Goal: Information Seeking & Learning: Learn about a topic

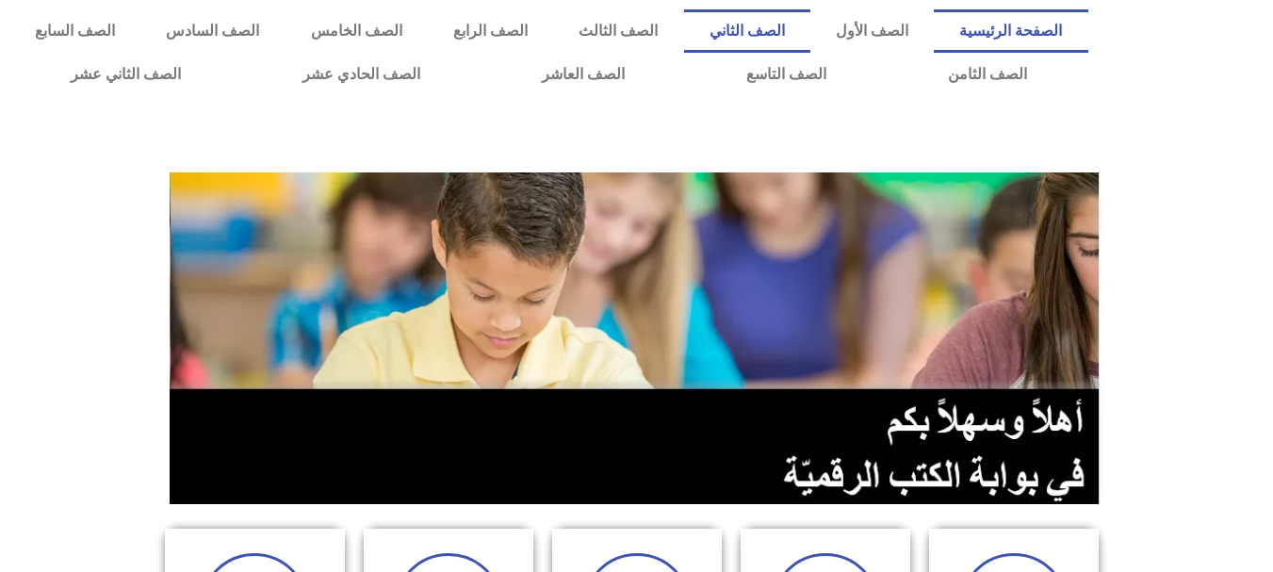
click at [785, 44] on link "الصف الثاني" at bounding box center [747, 30] width 126 height 43
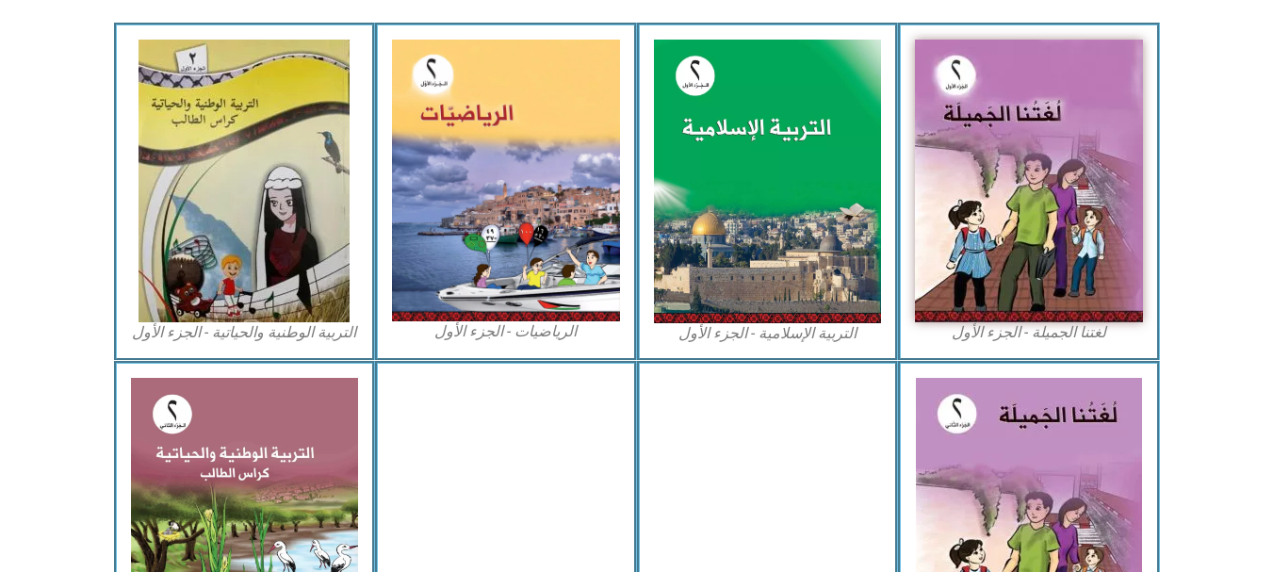
scroll to position [566, 0]
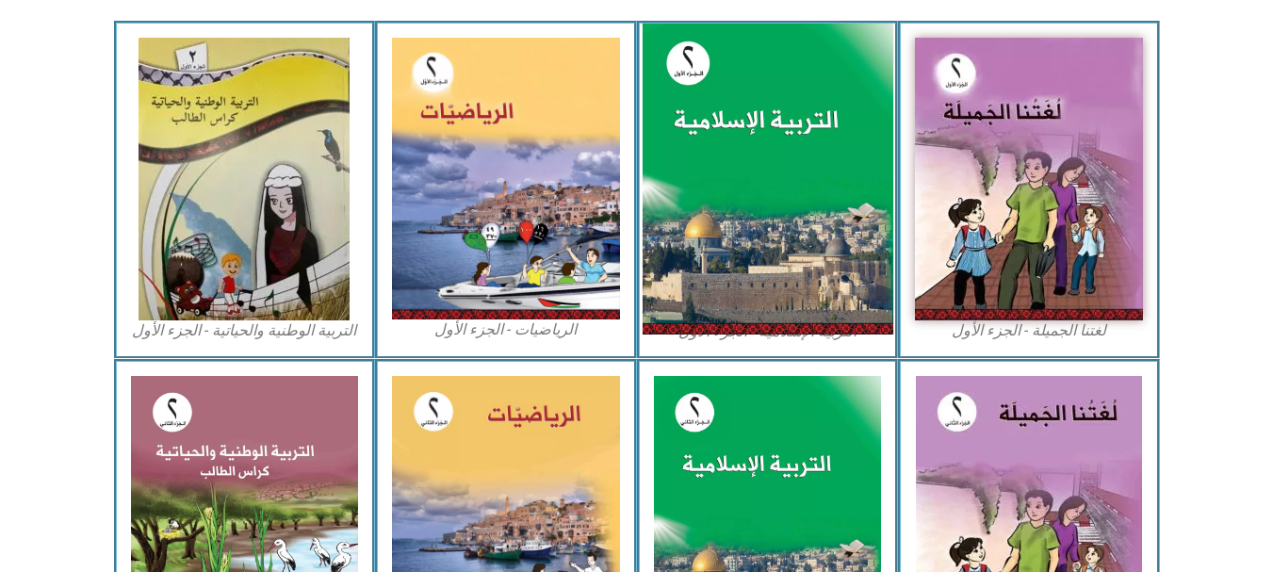
click at [787, 270] on img at bounding box center [767, 180] width 251 height 312
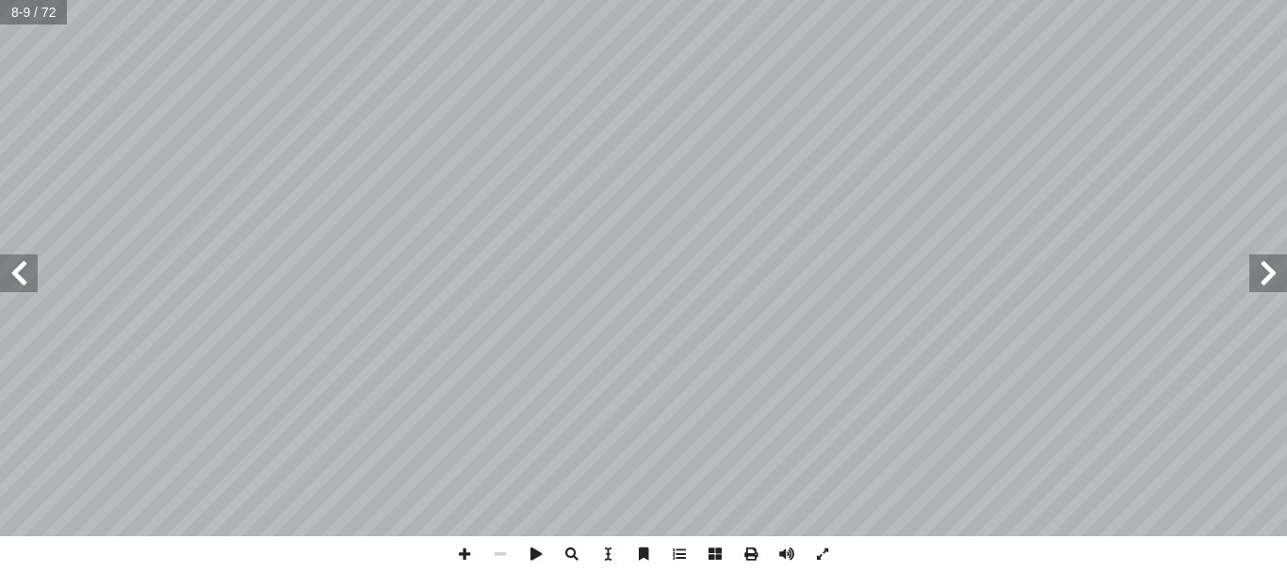
click at [1269, 270] on span at bounding box center [1269, 273] width 38 height 38
click at [533, 554] on span at bounding box center [536, 554] width 36 height 36
click at [500, 558] on span at bounding box center [501, 554] width 36 height 36
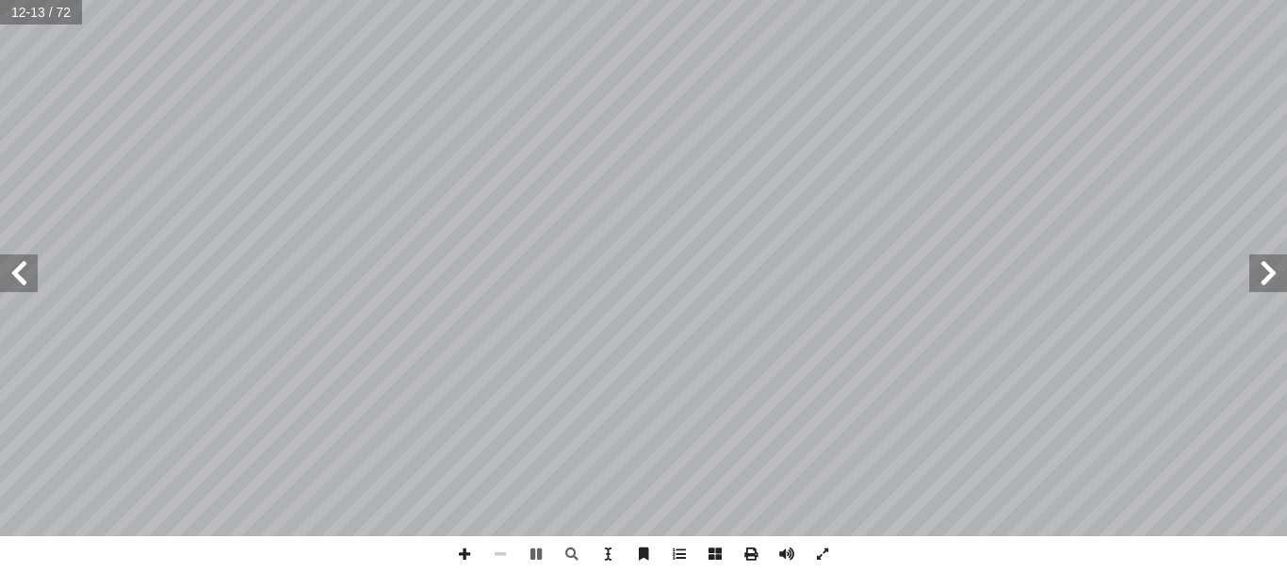
click at [500, 558] on span at bounding box center [501, 554] width 36 height 36
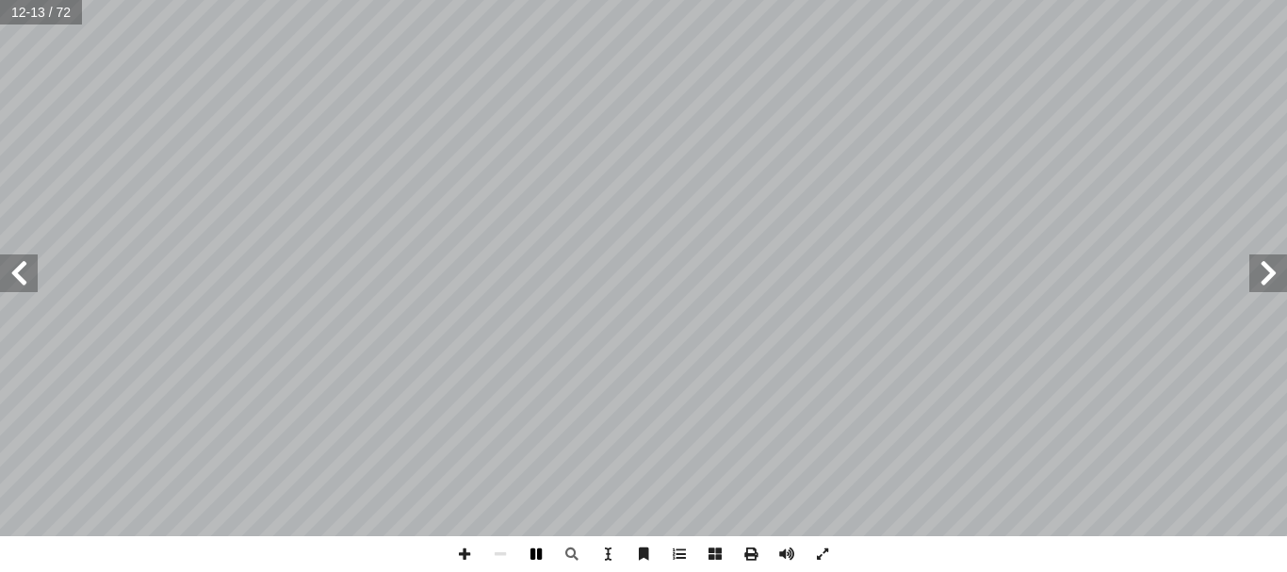
click at [536, 558] on span at bounding box center [536, 554] width 36 height 36
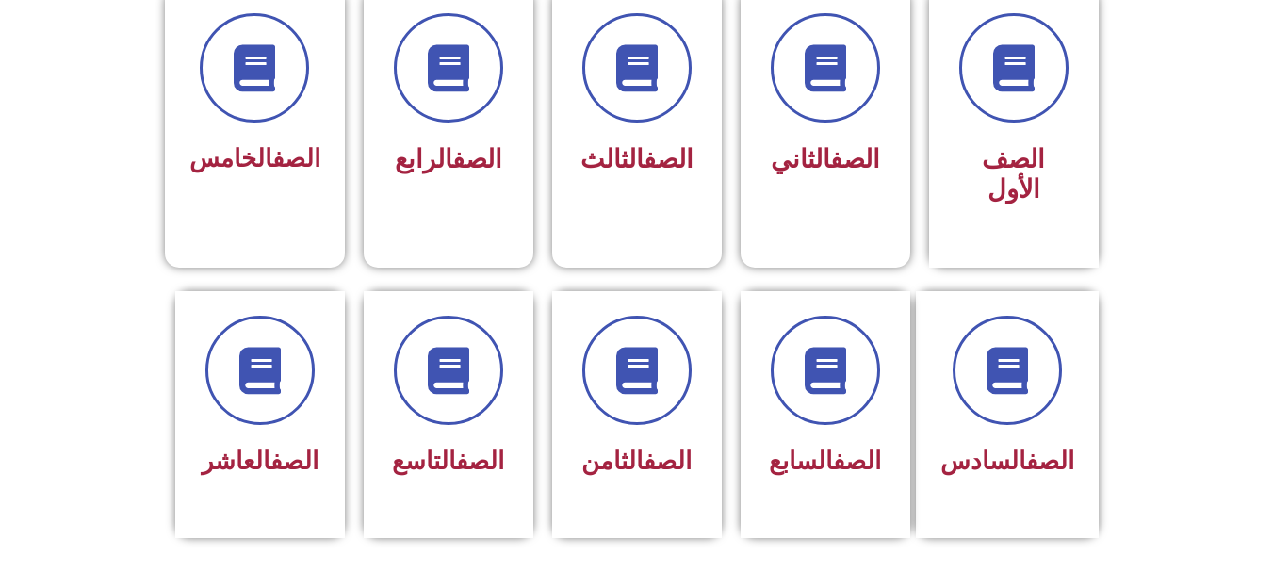
scroll to position [630, 0]
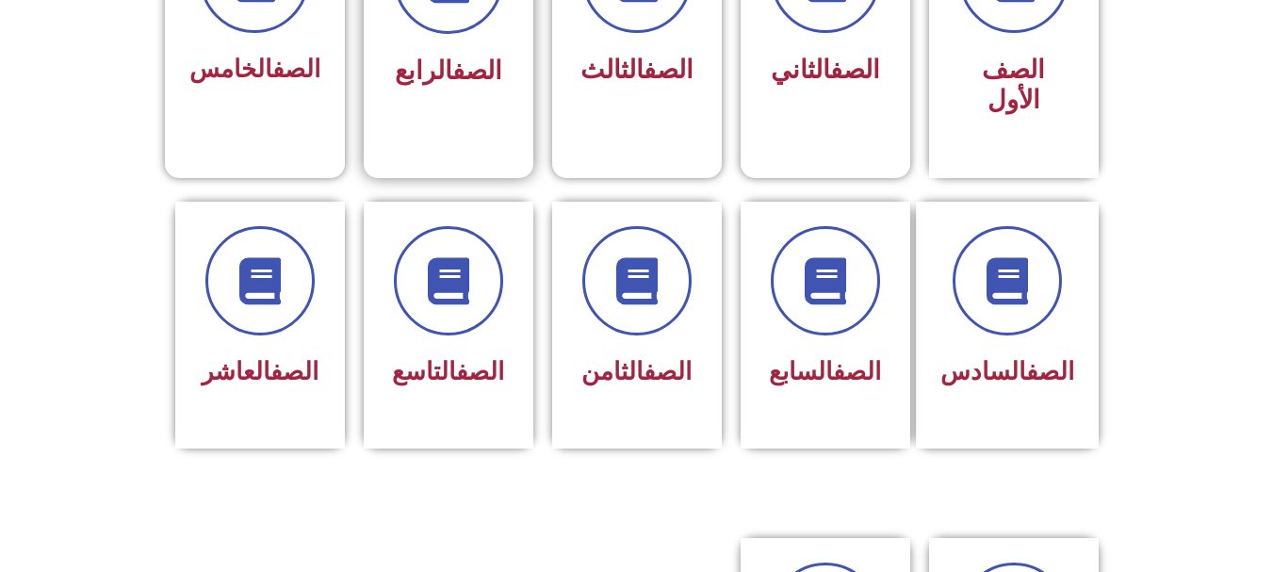
click at [402, 74] on span "الصف الرابع" at bounding box center [448, 71] width 107 height 30
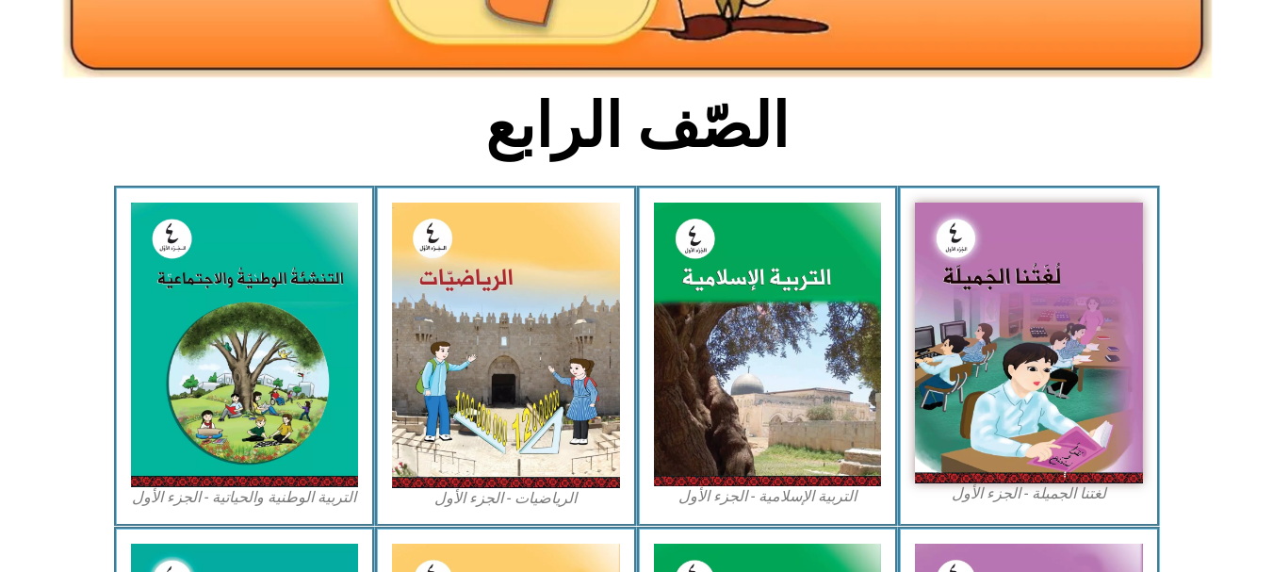
scroll to position [412, 0]
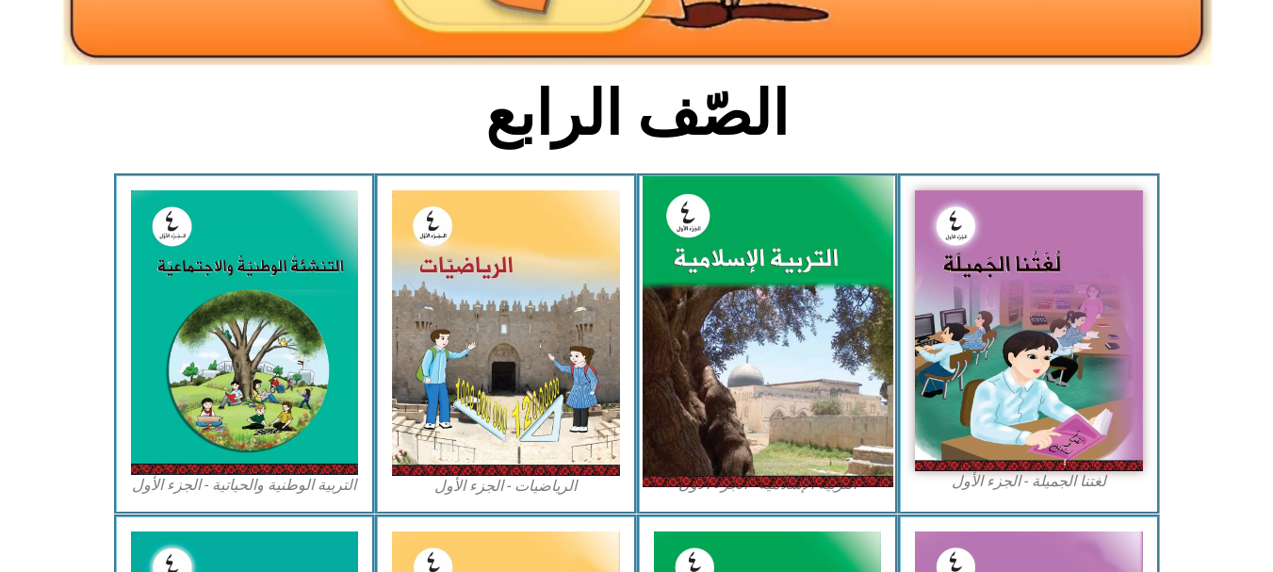
click at [833, 205] on img at bounding box center [767, 332] width 251 height 312
